Goal: Find specific page/section: Find specific page/section

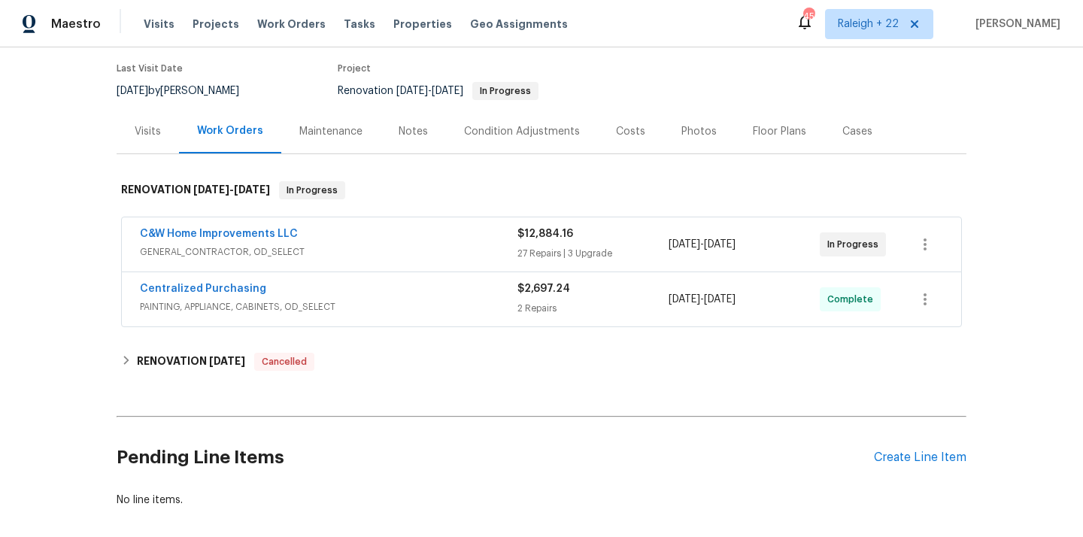
scroll to position [192, 0]
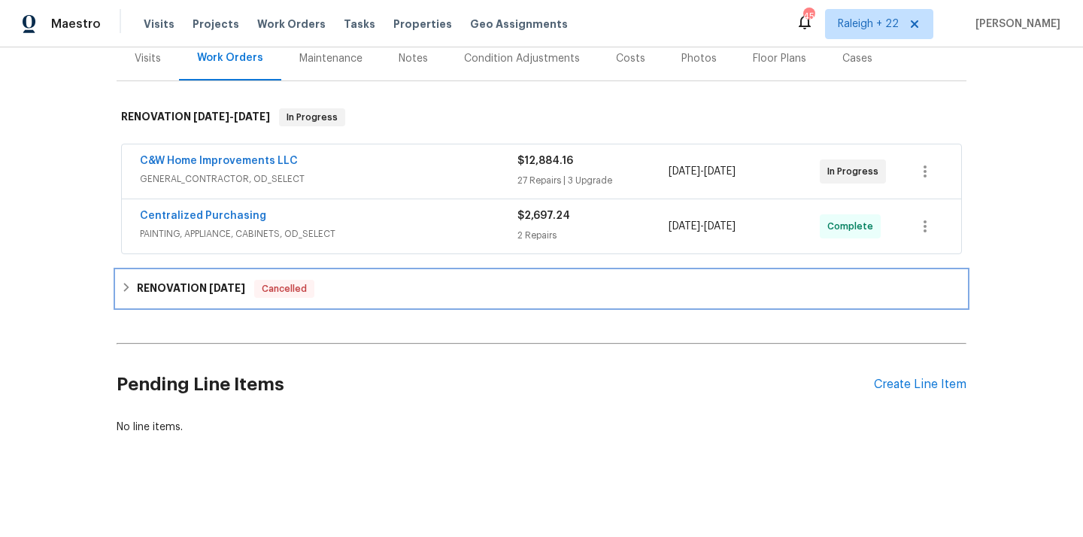
click at [131, 292] on div "RENOVATION 5/28/25 Cancelled" at bounding box center [541, 289] width 841 height 18
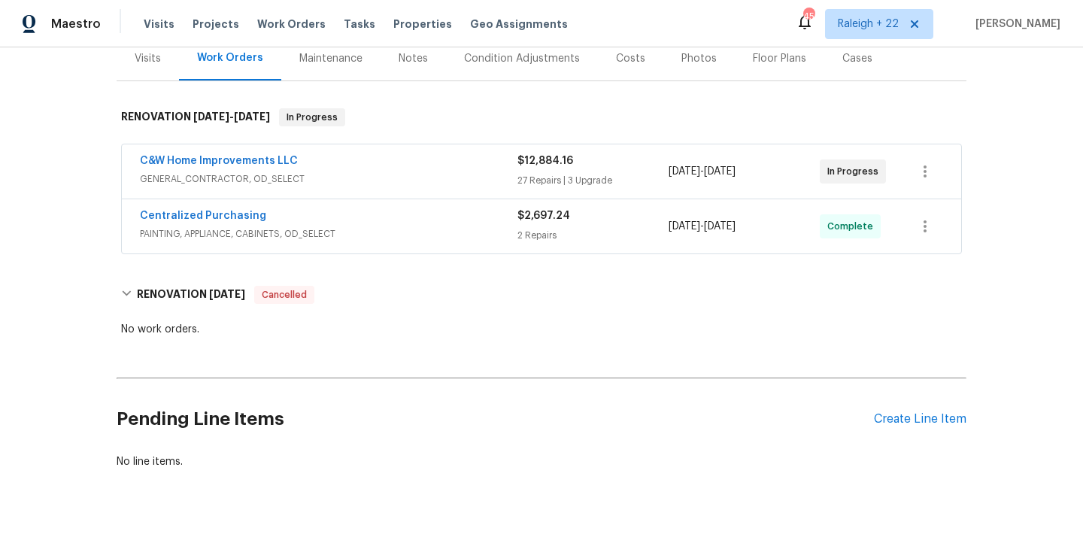
click at [264, 181] on span "GENERAL_CONTRACTOR, OD_SELECT" at bounding box center [328, 178] width 377 height 15
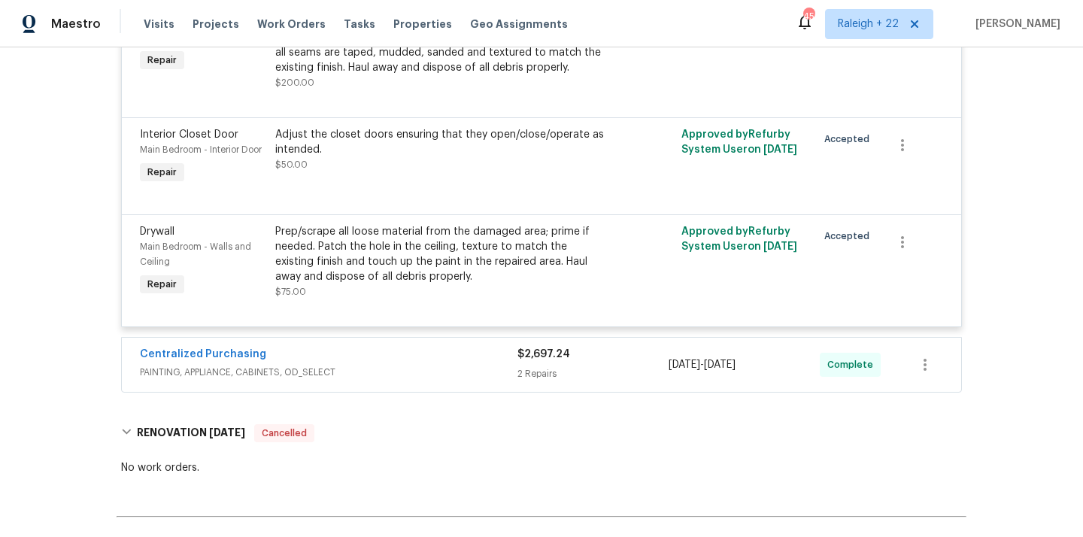
scroll to position [4292, 0]
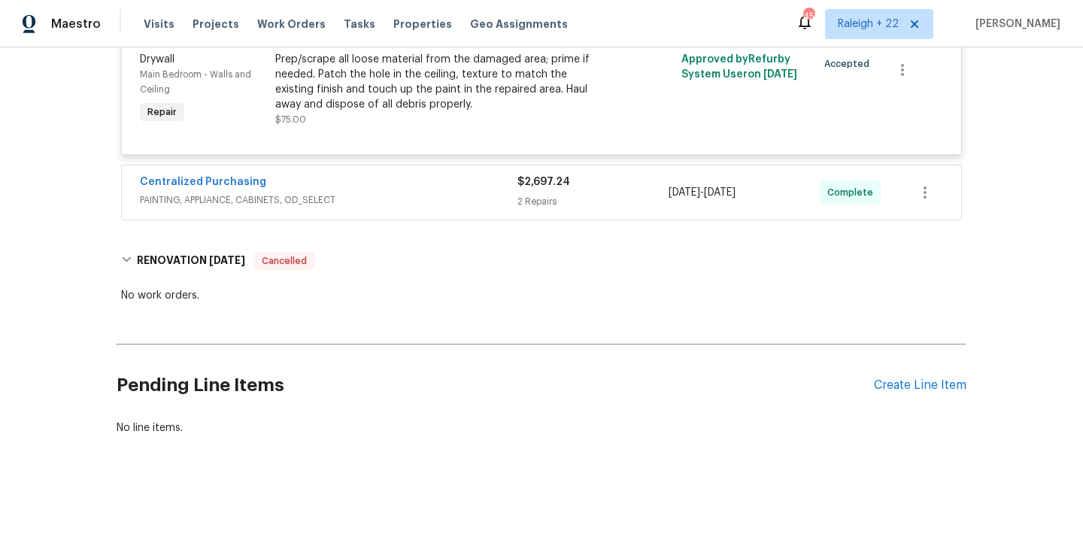
click at [202, 208] on div "Centralized Purchasing PAINTING, APPLIANCE, CABINETS, OD_SELECT" at bounding box center [328, 192] width 377 height 36
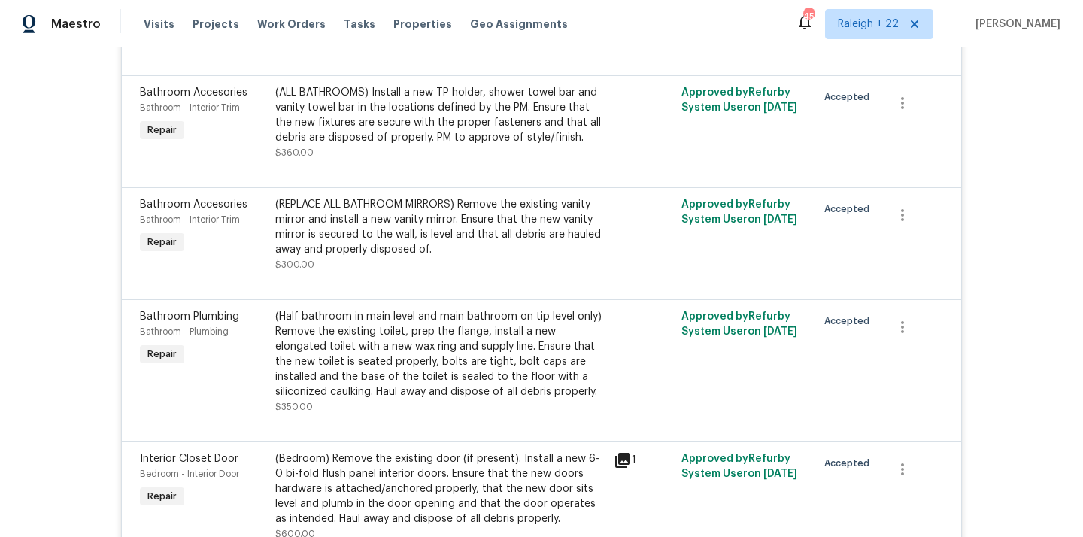
scroll to position [0, 0]
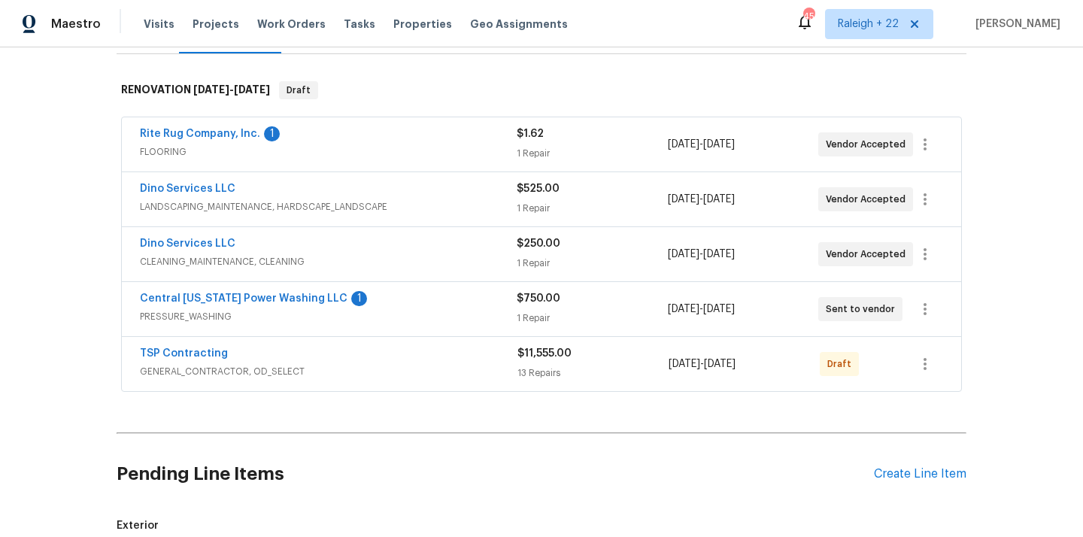
scroll to position [135, 0]
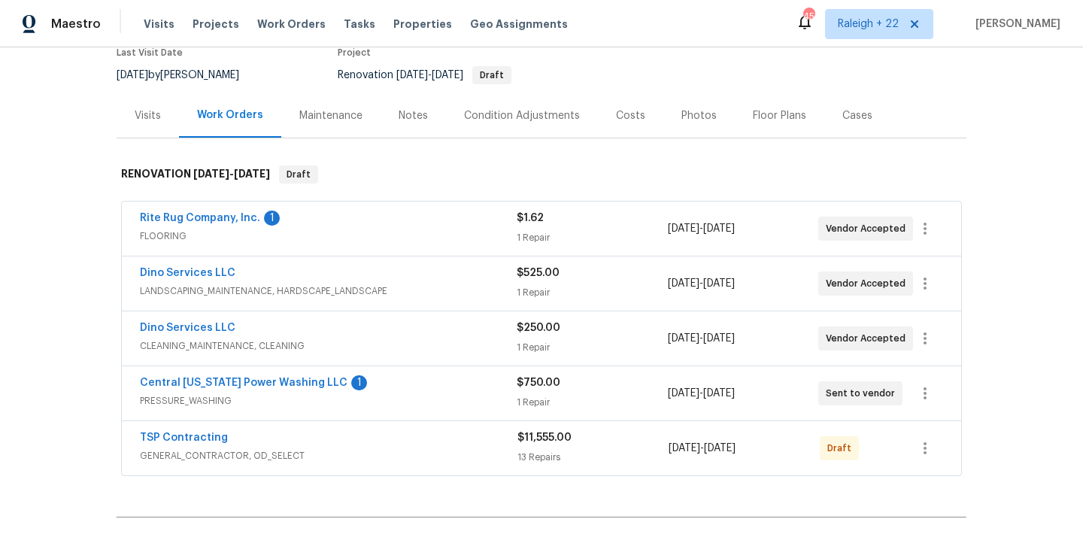
click at [180, 240] on span "FLOORING" at bounding box center [328, 236] width 377 height 15
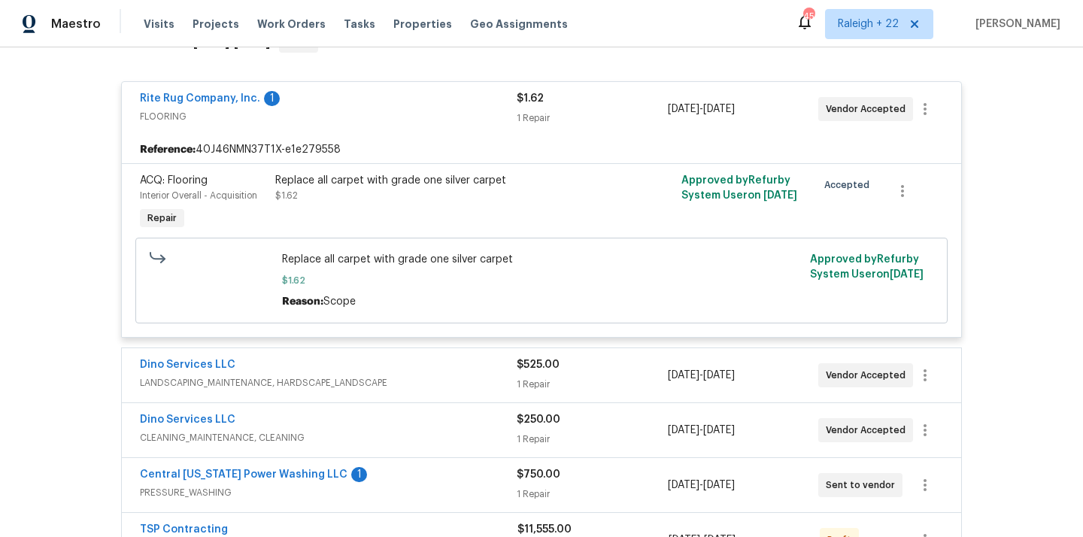
scroll to position [303, 0]
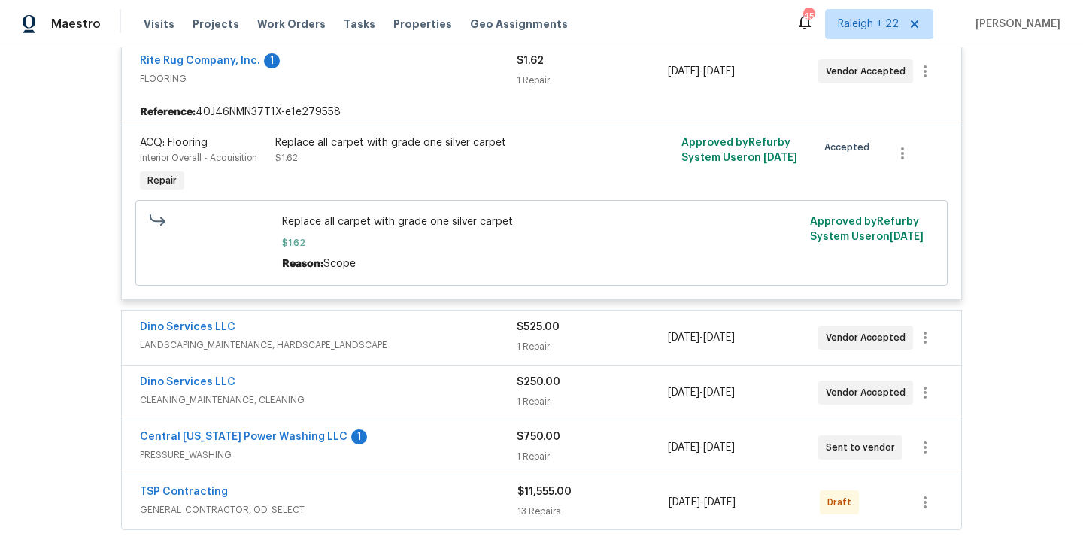
click at [318, 347] on span "LANDSCAPING_MAINTENANCE, HARDSCAPE_LANDSCAPE" at bounding box center [328, 345] width 377 height 15
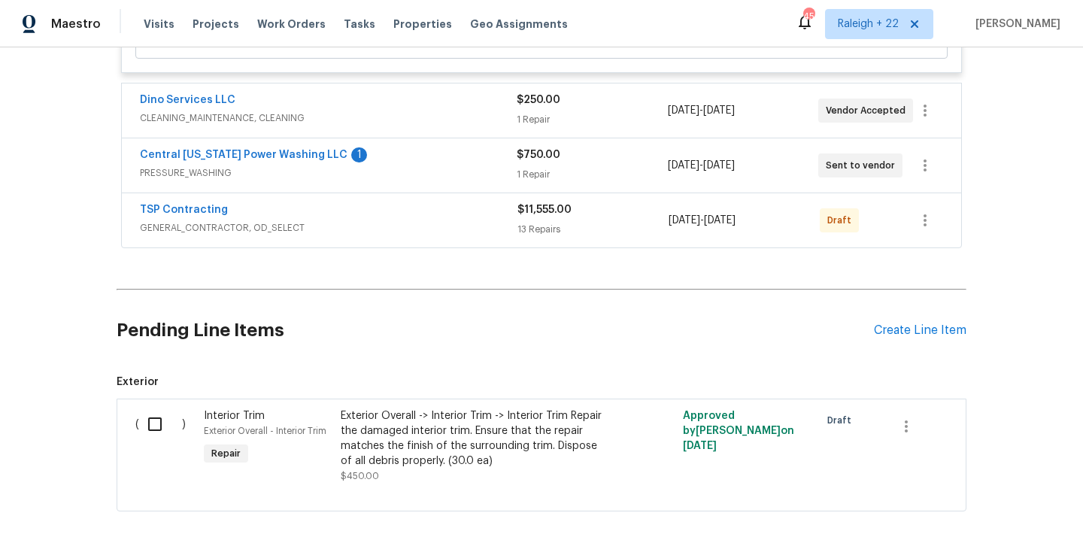
scroll to position [570, 0]
